Goal: Information Seeking & Learning: Learn about a topic

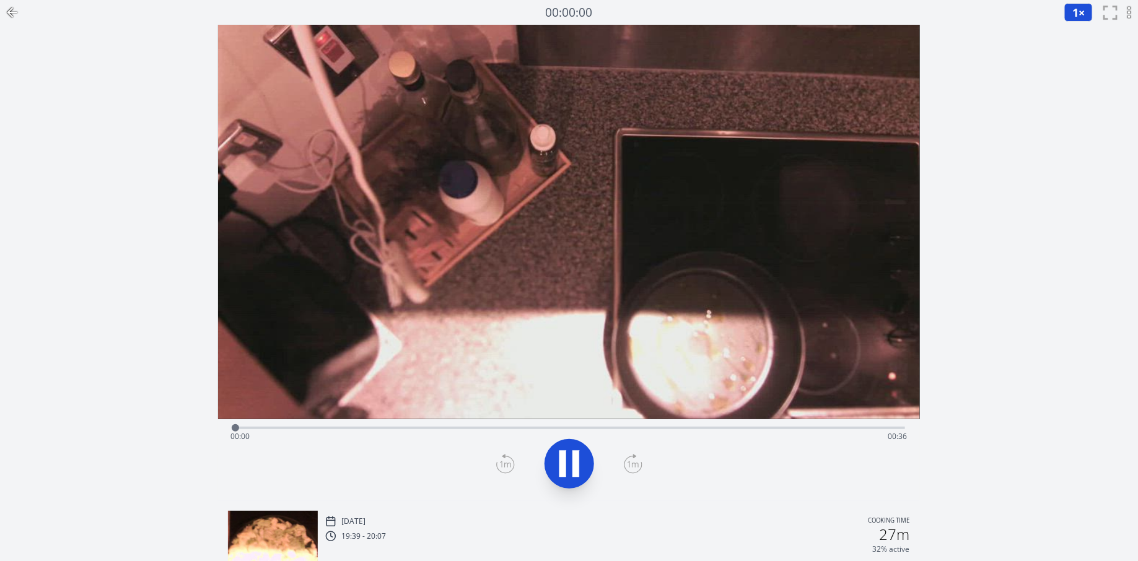
click at [11, 12] on icon at bounding box center [12, 12] width 9 height 0
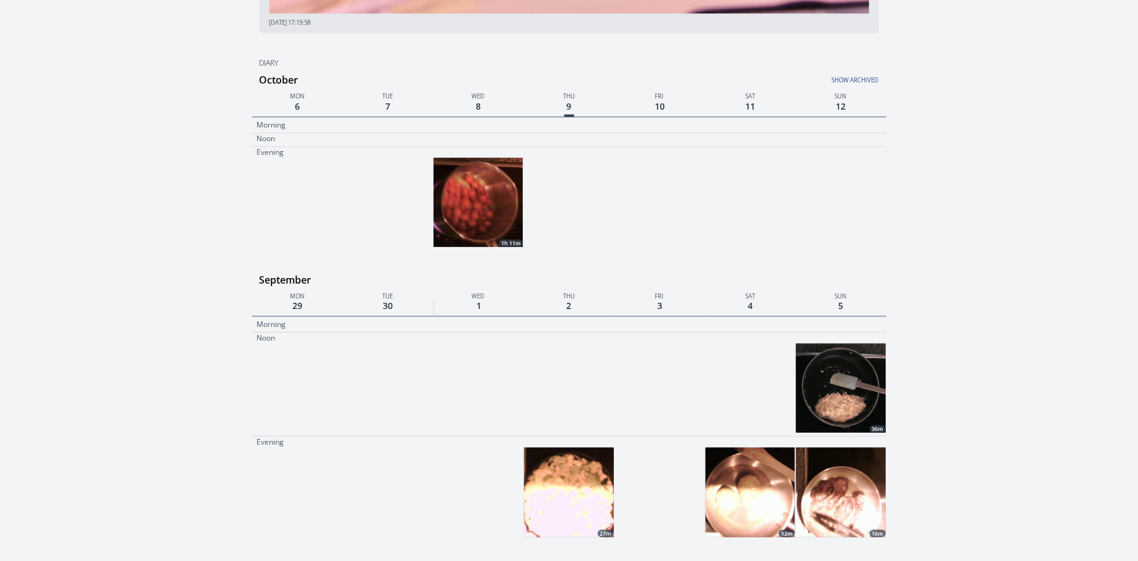
scroll to position [369, 0]
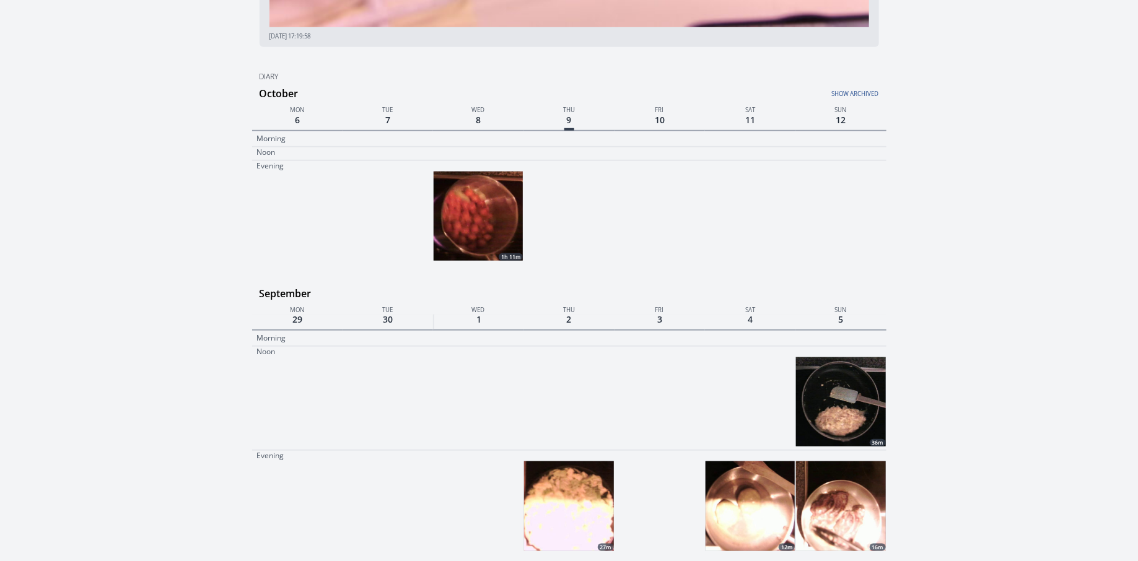
click at [478, 214] on img at bounding box center [478, 216] width 89 height 89
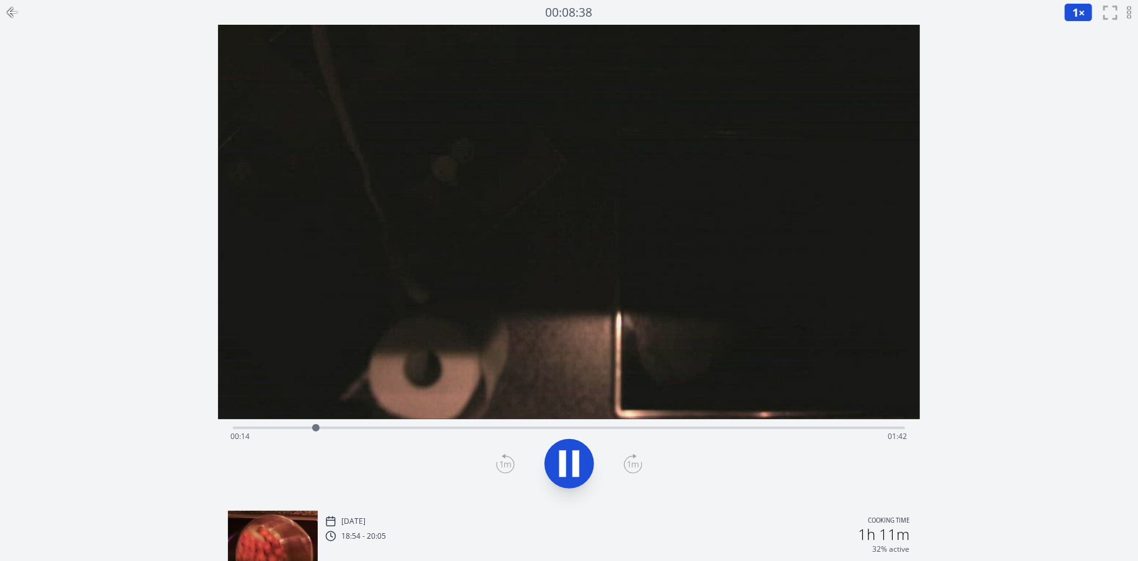
click at [400, 429] on div "Time elapsed: 00:14 Time remaining: 01:42" at bounding box center [569, 437] width 677 height 20
click at [795, 326] on video at bounding box center [569, 222] width 702 height 395
click at [529, 432] on div "Time elapsed: 00:04 Time remaining: 01:52" at bounding box center [569, 437] width 677 height 20
click at [639, 428] on div "Time elapsed: 00:53 Time remaining: 01:03" at bounding box center [569, 437] width 677 height 20
click at [723, 429] on div "Time elapsed: 01:11 Time remaining: 00:45" at bounding box center [569, 437] width 677 height 20
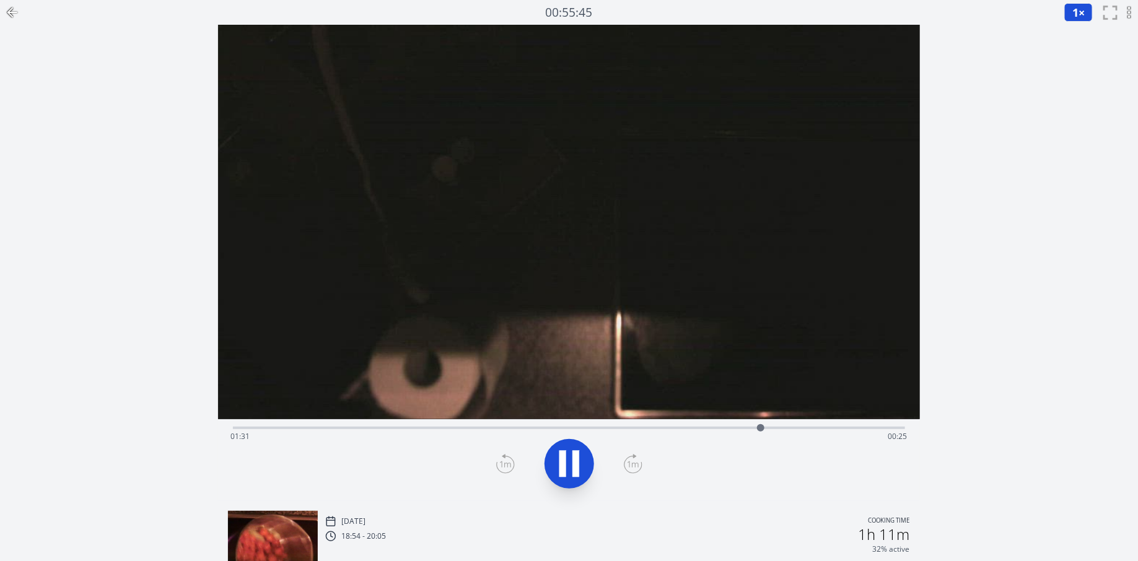
click at [14, 12] on icon at bounding box center [12, 12] width 9 height 0
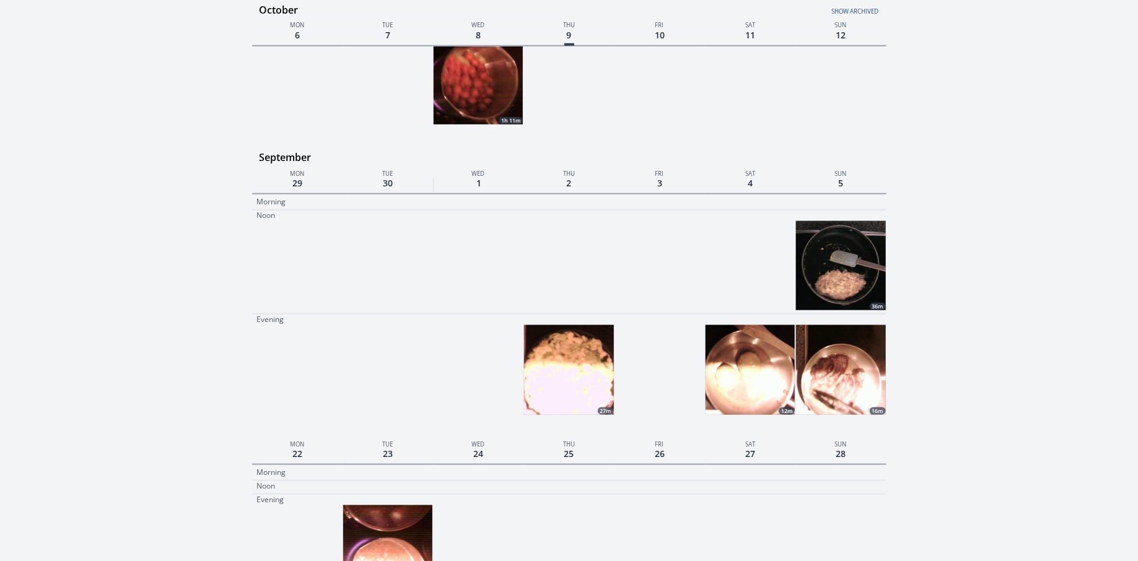
scroll to position [506, 0]
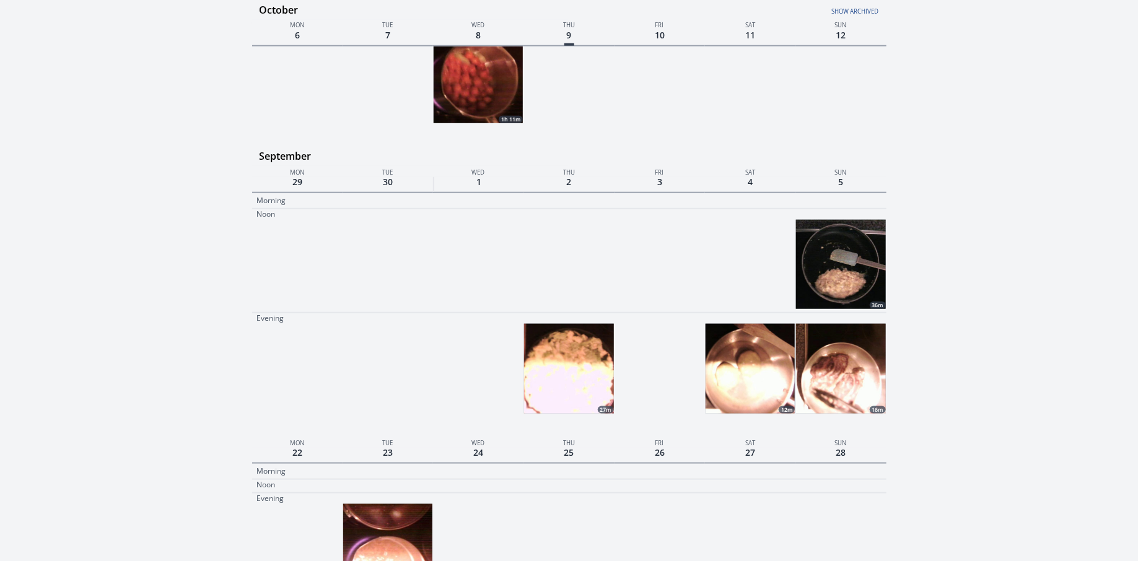
click at [834, 369] on img at bounding box center [840, 368] width 89 height 89
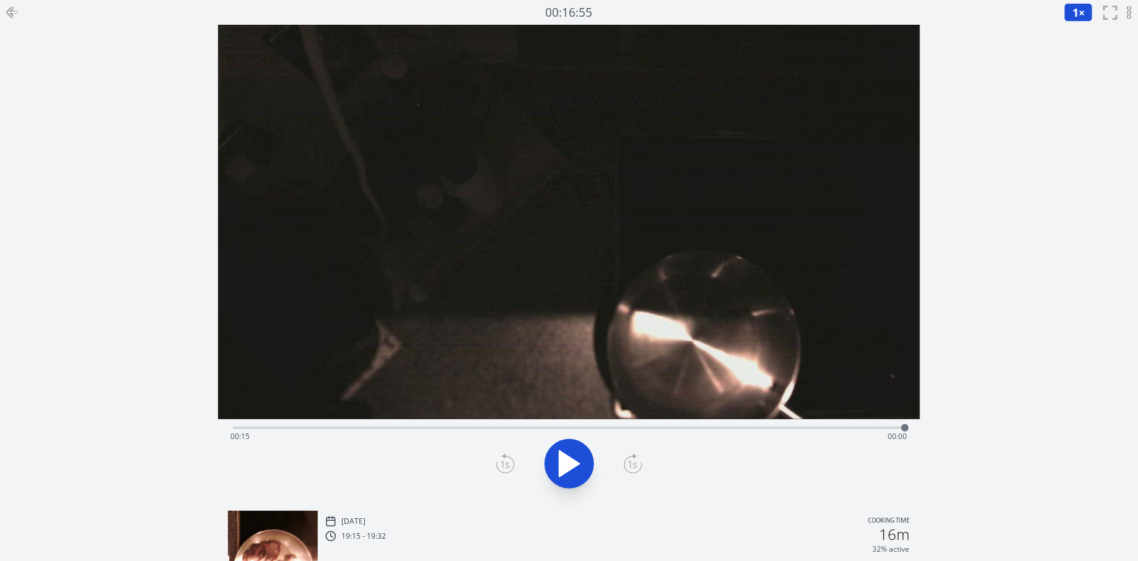
click at [5, 12] on icon at bounding box center [12, 12] width 15 height 15
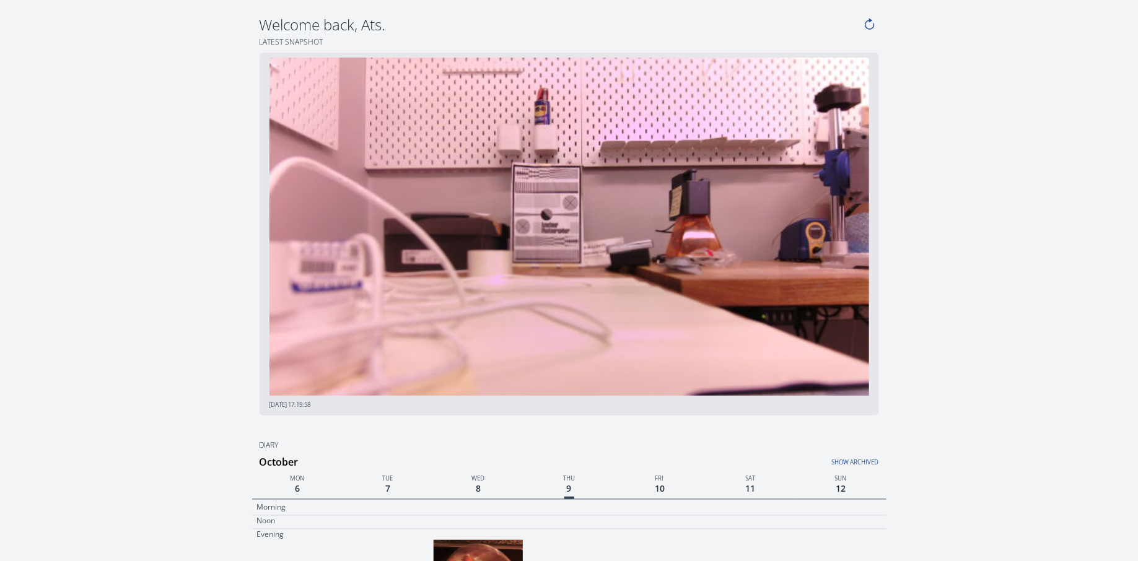
scroll to position [506, 0]
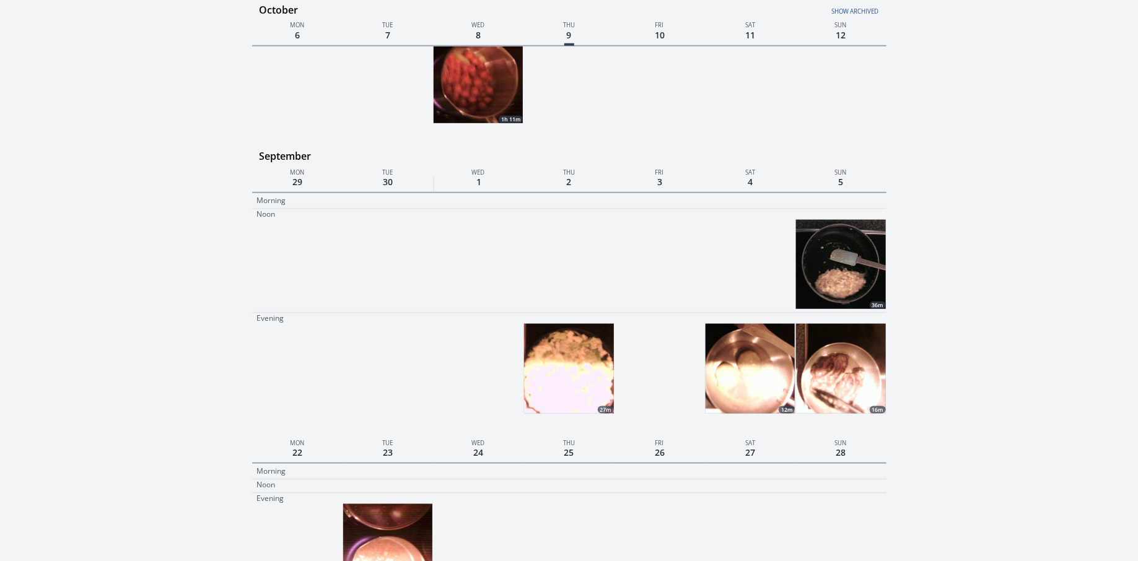
click at [851, 257] on img at bounding box center [840, 264] width 89 height 89
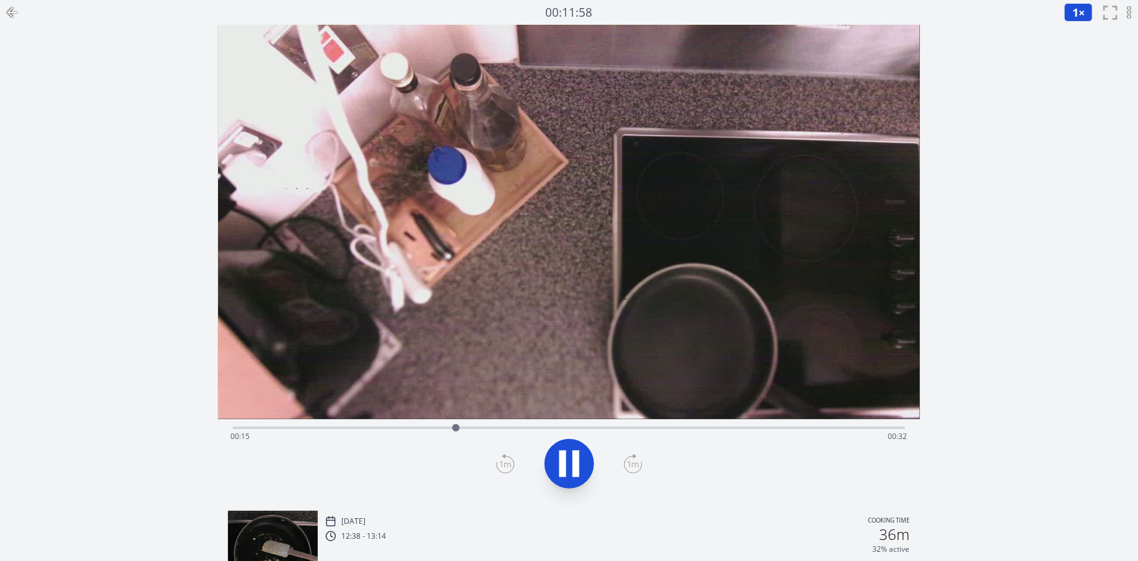
click at [11, 5] on icon at bounding box center [12, 12] width 15 height 15
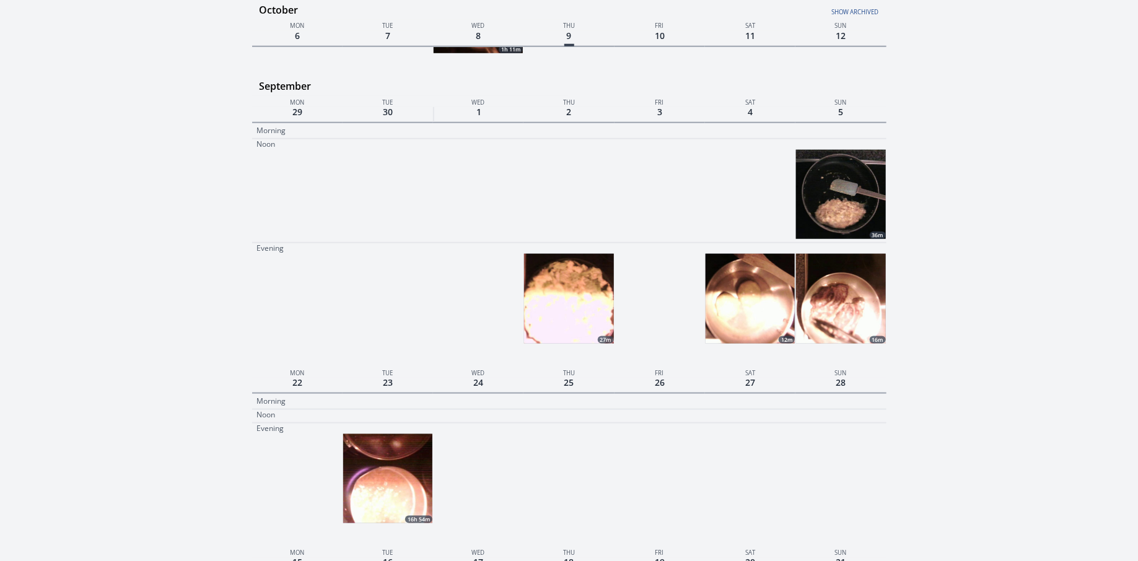
scroll to position [577, 0]
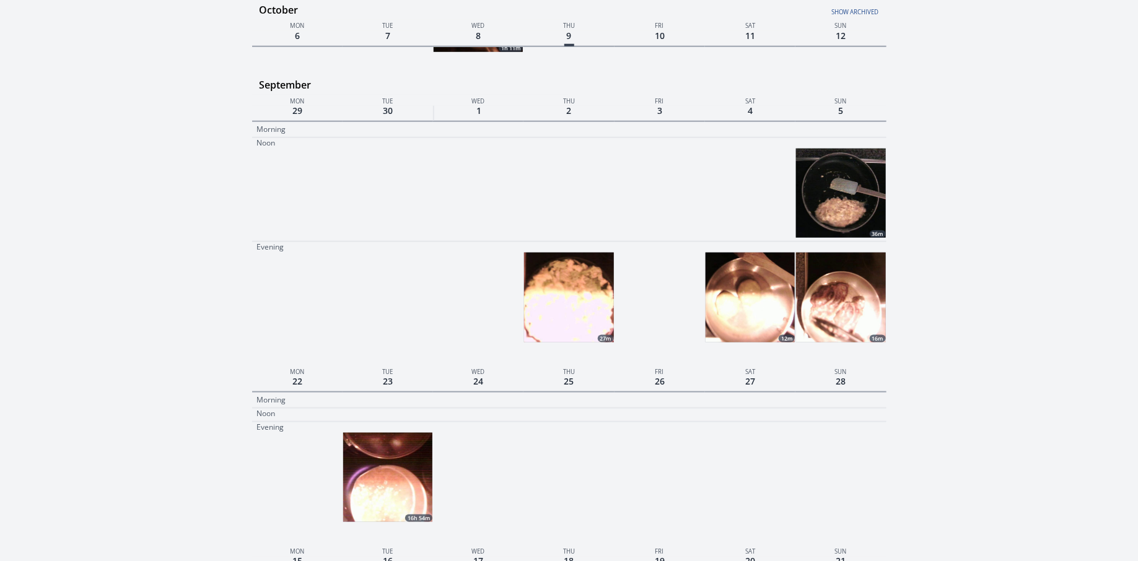
click at [758, 316] on img at bounding box center [750, 297] width 89 height 89
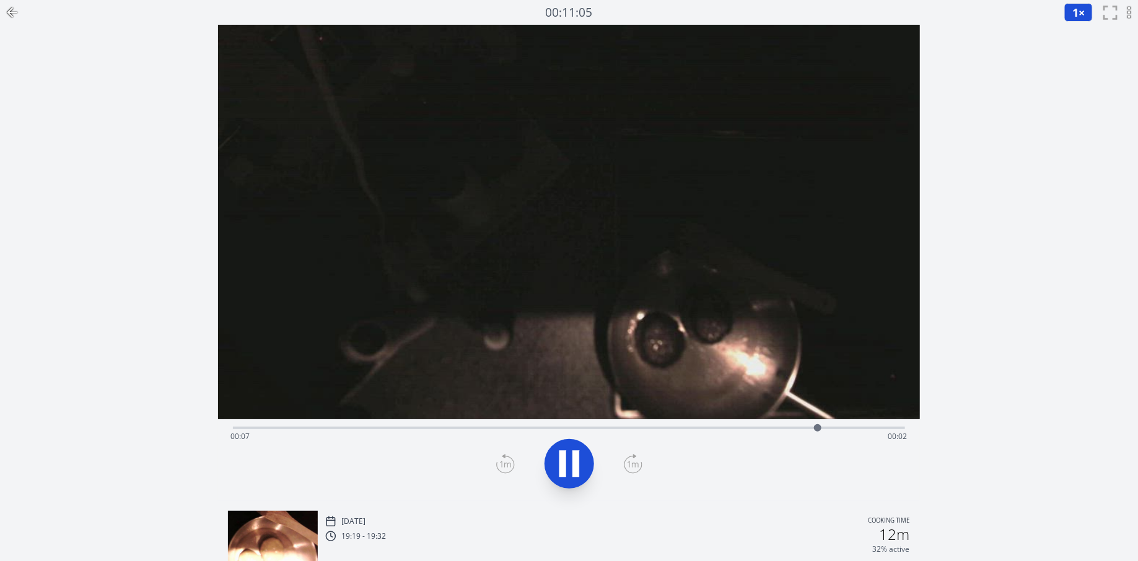
click at [11, 17] on icon at bounding box center [12, 12] width 15 height 15
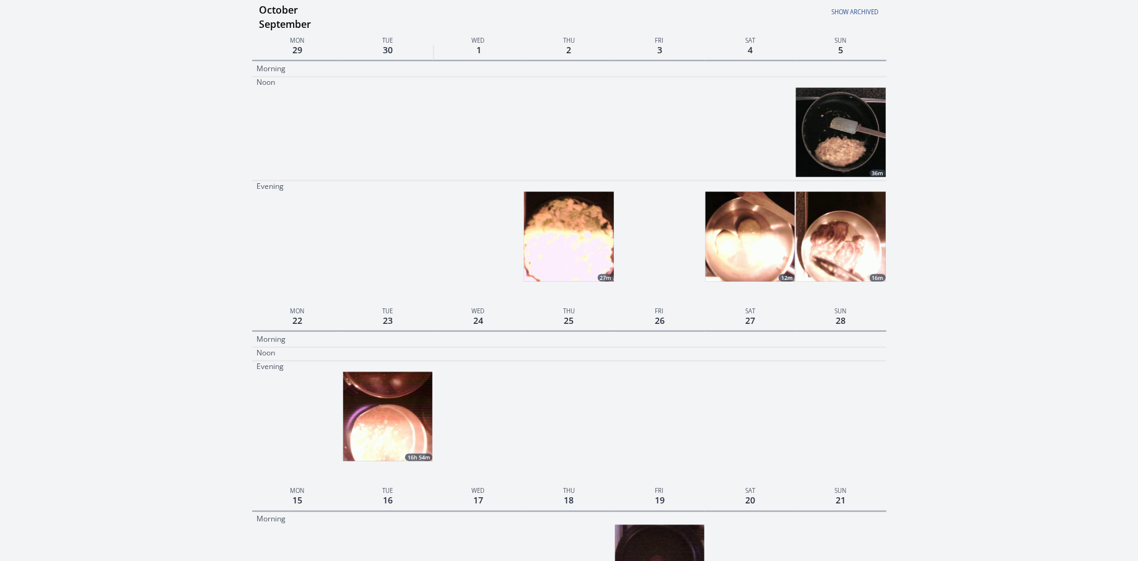
scroll to position [655, 0]
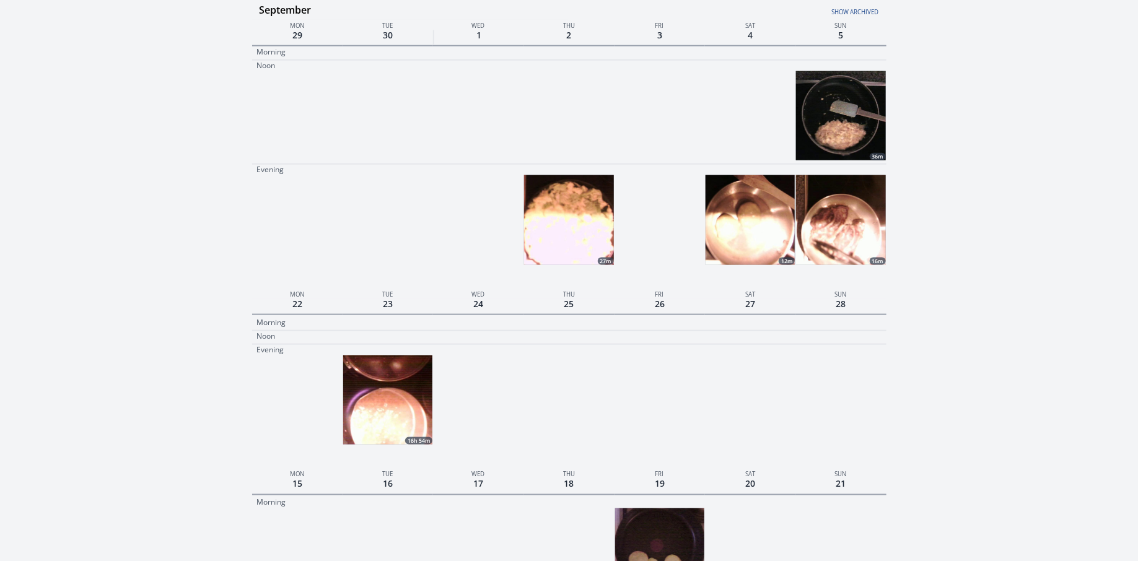
click at [577, 191] on img at bounding box center [568, 219] width 89 height 89
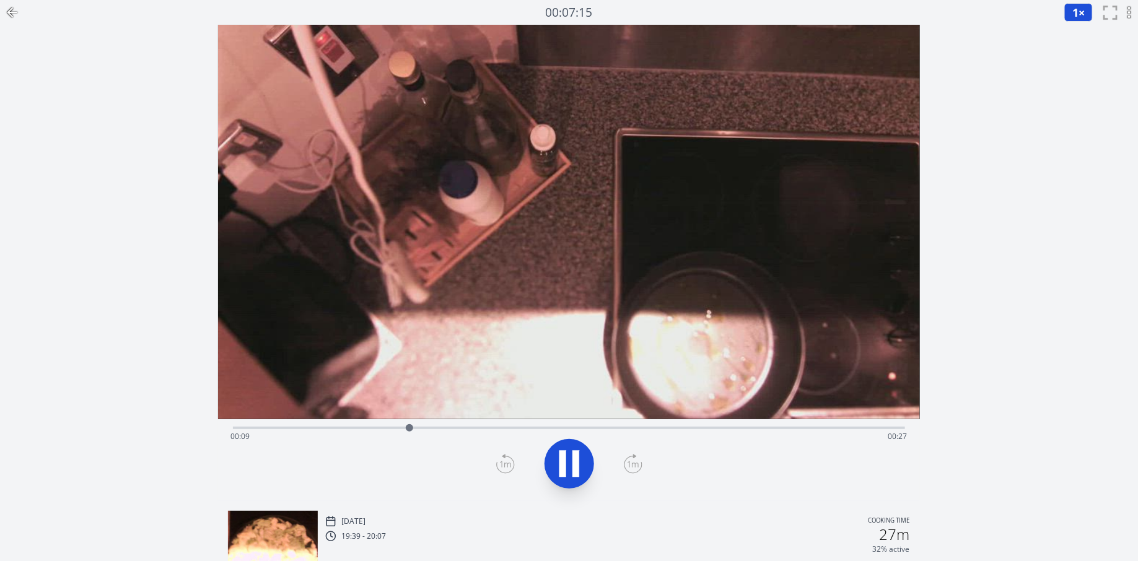
click at [16, 15] on icon at bounding box center [12, 12] width 15 height 15
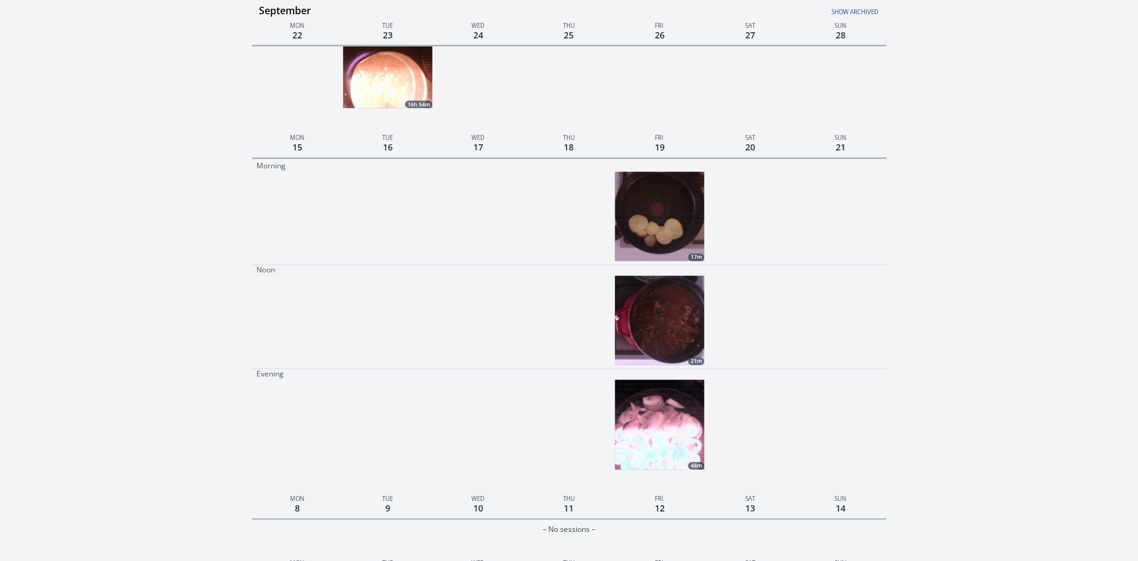
scroll to position [992, 0]
click at [659, 209] on img at bounding box center [659, 216] width 89 height 89
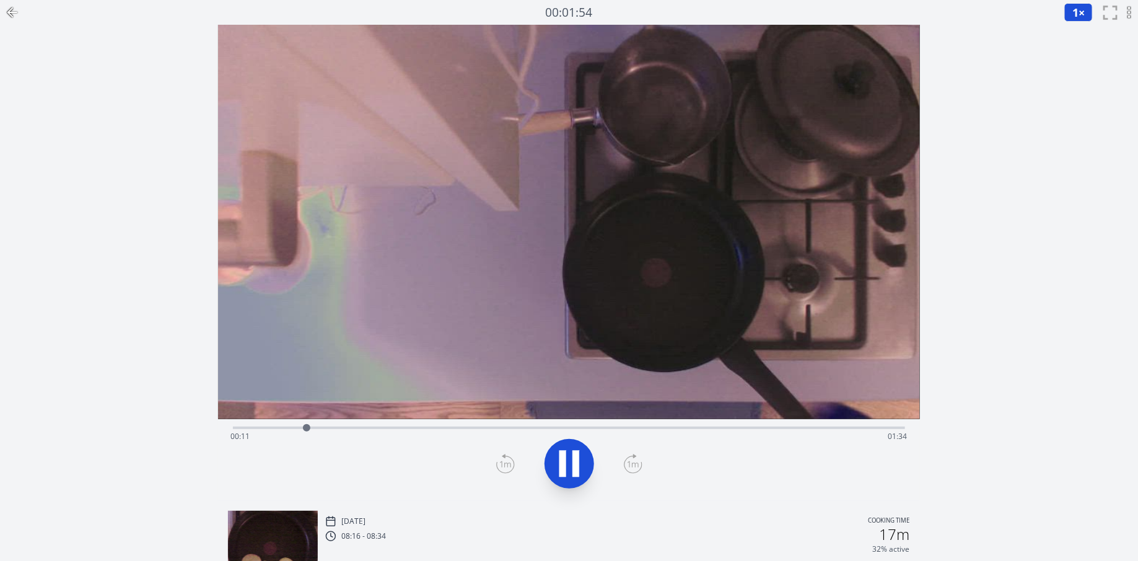
click at [13, 9] on icon at bounding box center [12, 12] width 15 height 15
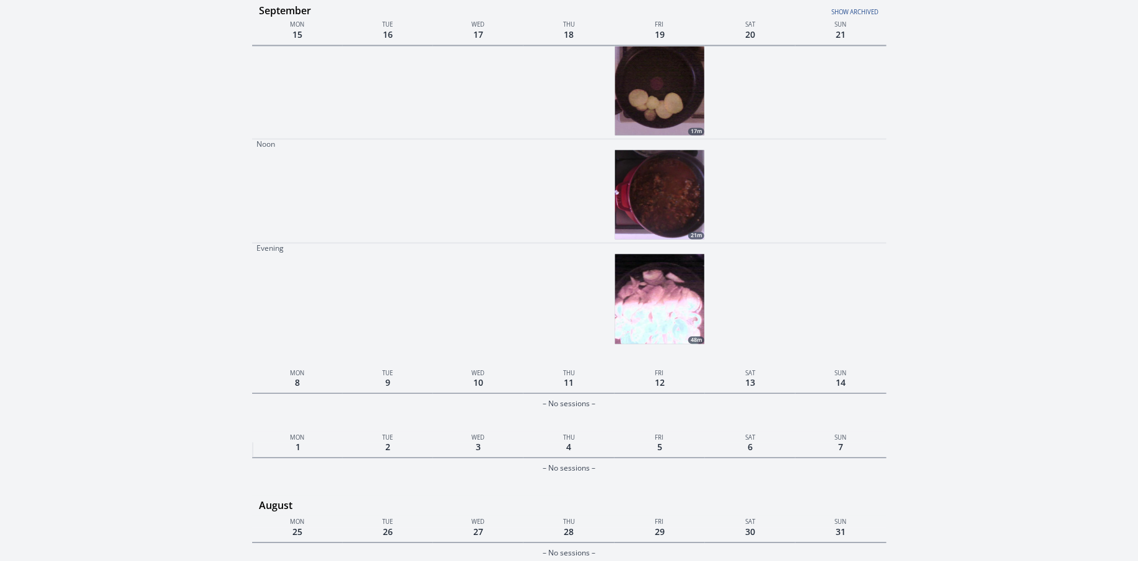
scroll to position [1123, 0]
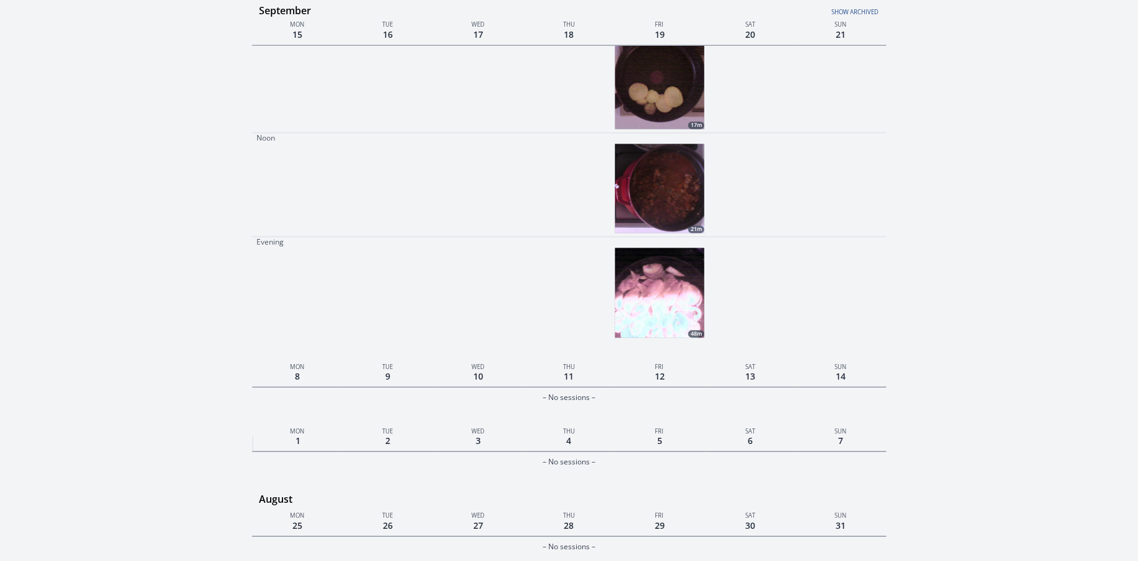
click at [663, 321] on img at bounding box center [659, 292] width 89 height 89
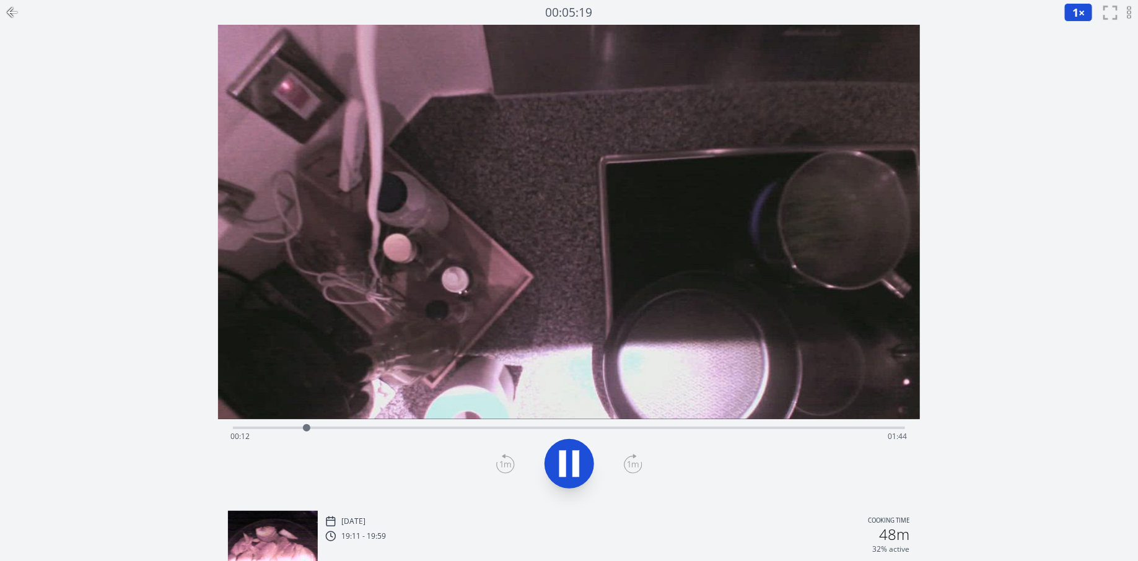
click at [14, 20] on div at bounding box center [12, 12] width 25 height 25
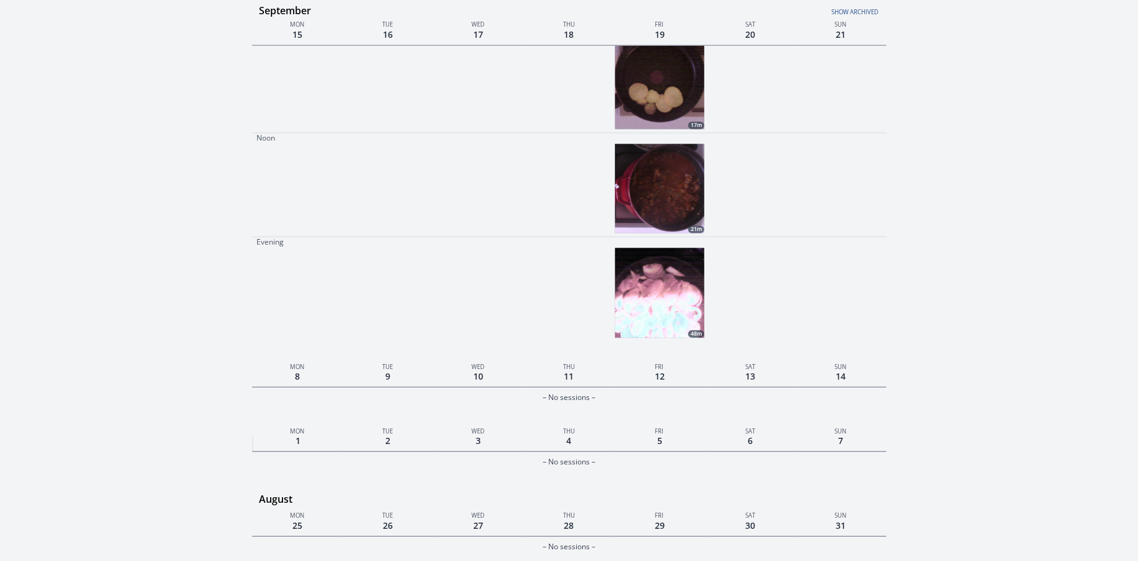
scroll to position [1072, 0]
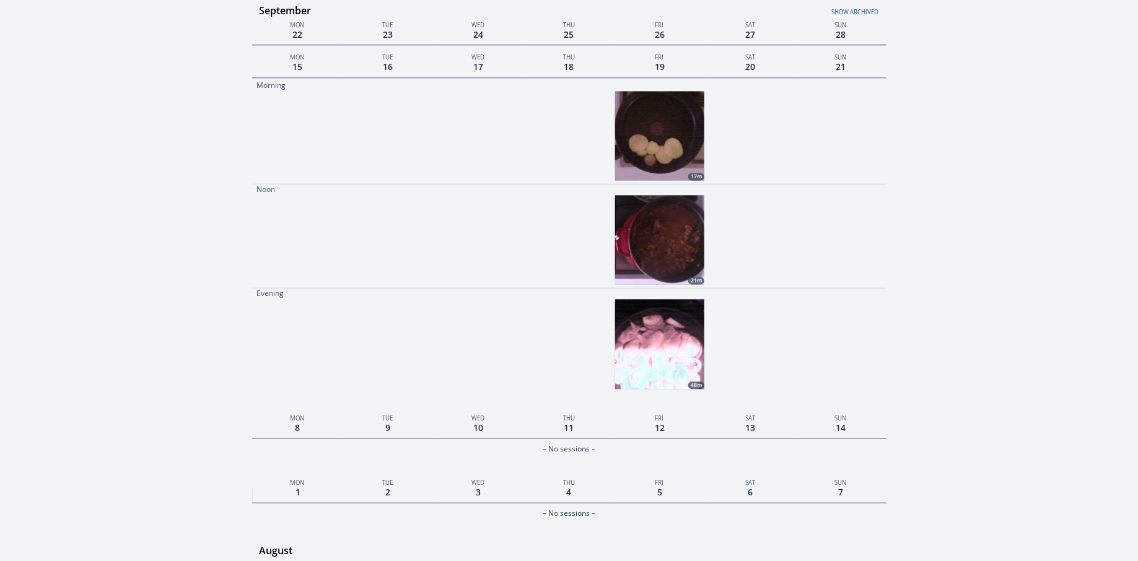
click at [668, 237] on img at bounding box center [659, 240] width 89 height 89
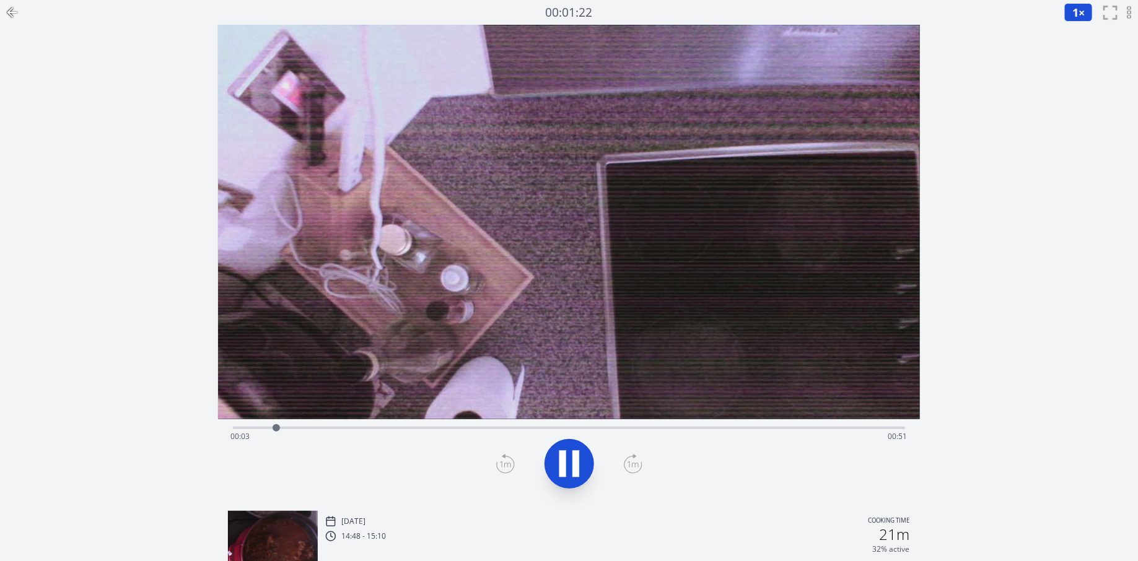
click at [14, 7] on icon at bounding box center [12, 12] width 15 height 15
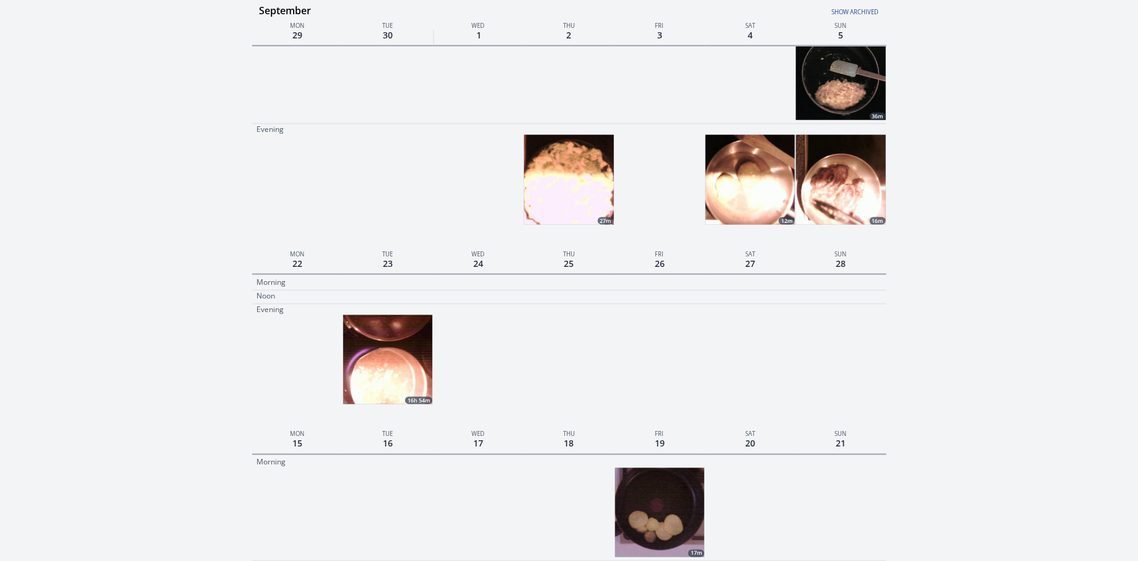
scroll to position [692, 0]
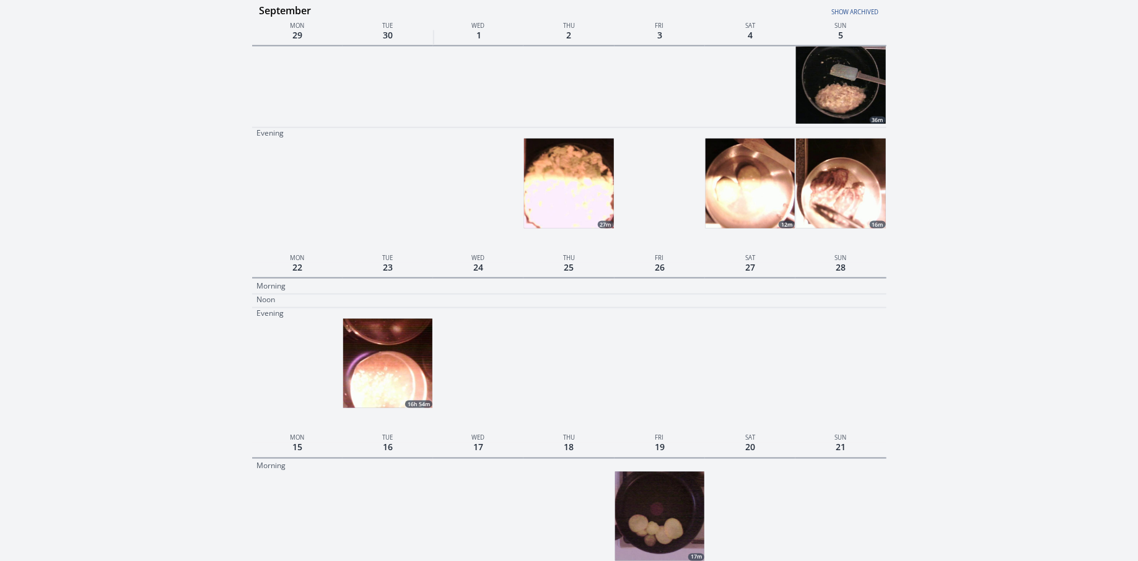
click at [568, 180] on img at bounding box center [568, 183] width 89 height 89
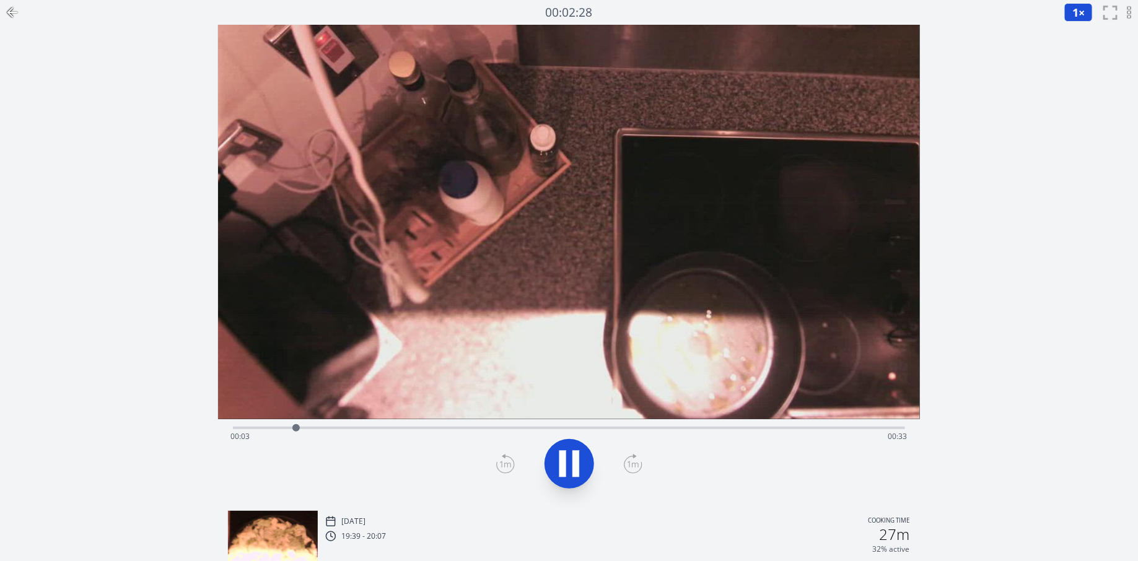
click at [17, 10] on icon at bounding box center [12, 12] width 15 height 15
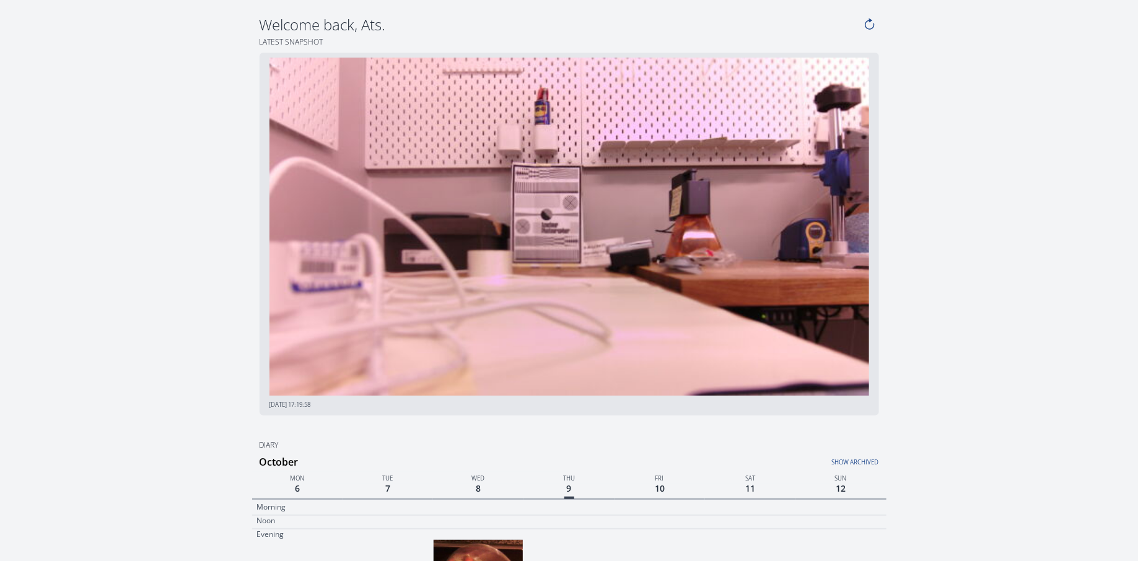
click at [525, 252] on img at bounding box center [570, 227] width 600 height 339
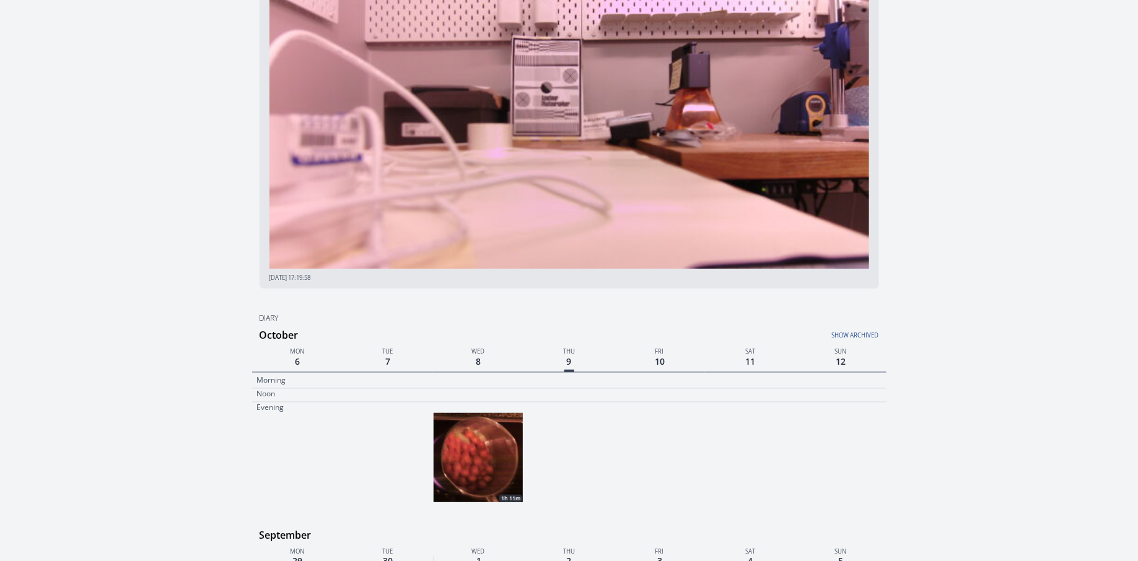
scroll to position [131, 0]
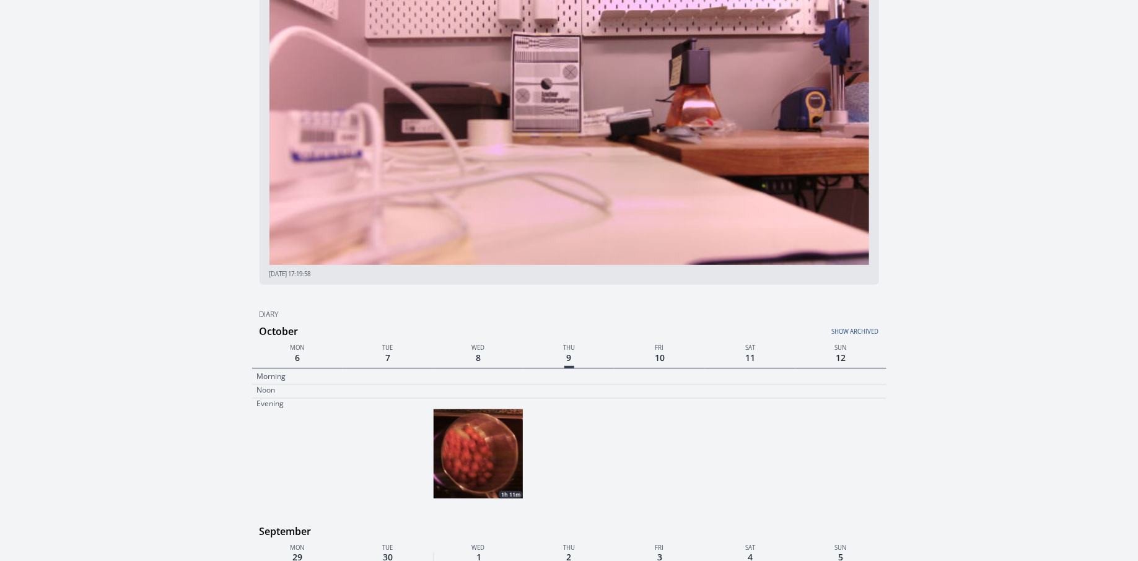
click at [484, 452] on img at bounding box center [478, 454] width 89 height 89
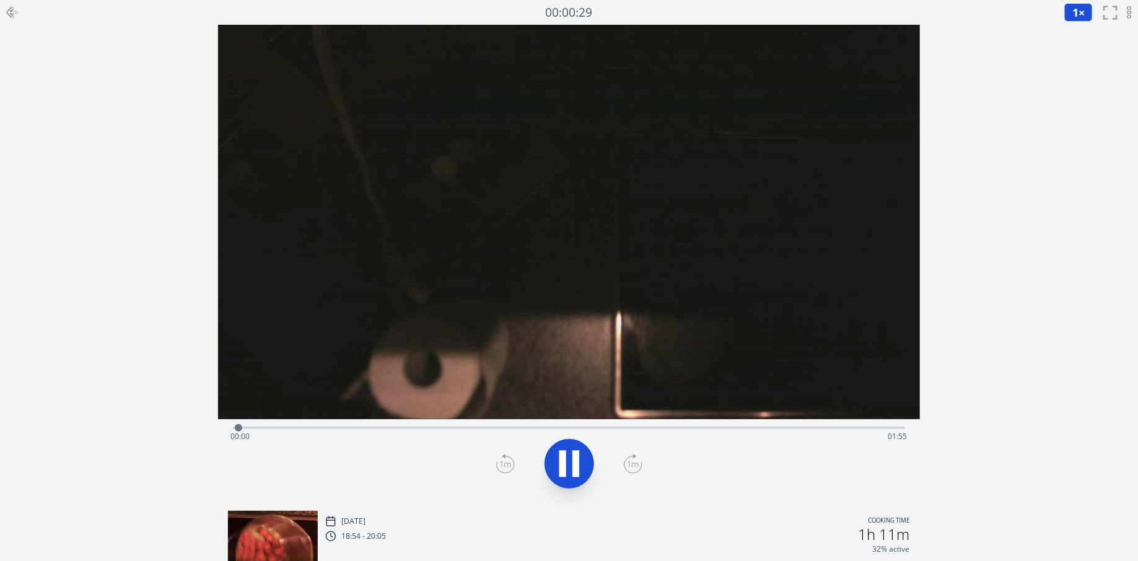
click at [734, 431] on div "Time elapsed: 00:00 Time remaining: 01:55" at bounding box center [569, 437] width 677 height 20
